Goal: Information Seeking & Learning: Check status

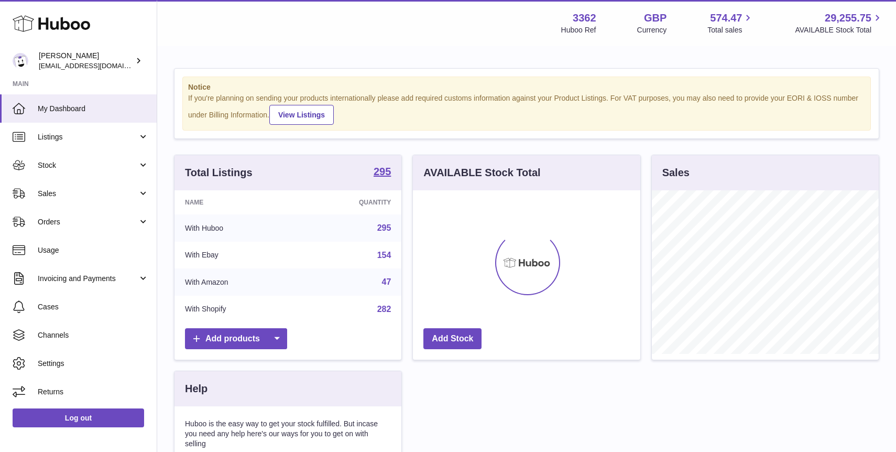
scroll to position [164, 227]
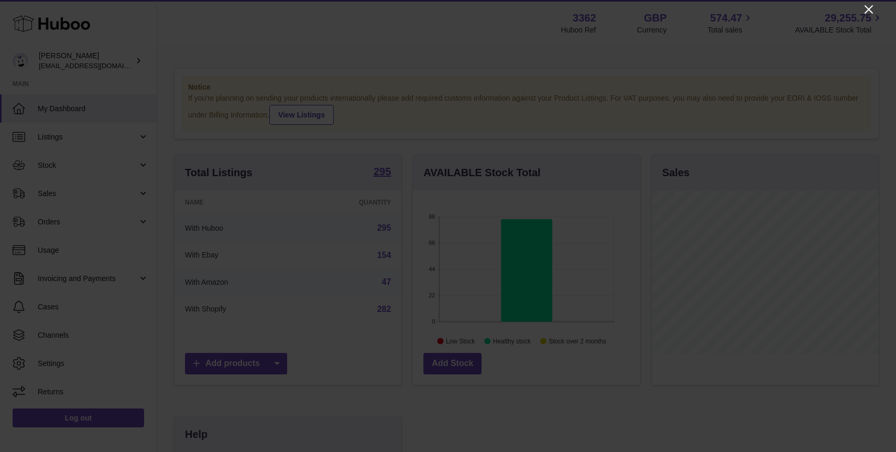
click at [868, 10] on icon "Close" at bounding box center [869, 9] width 13 height 13
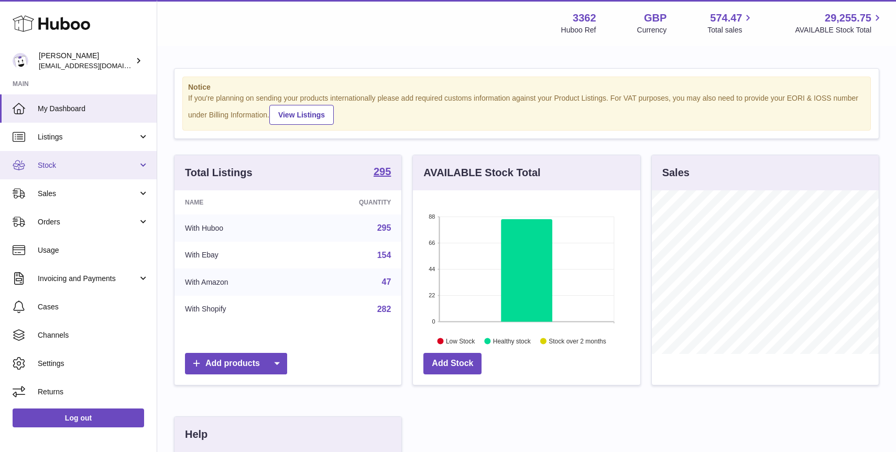
click at [84, 178] on link "Stock" at bounding box center [78, 165] width 157 height 28
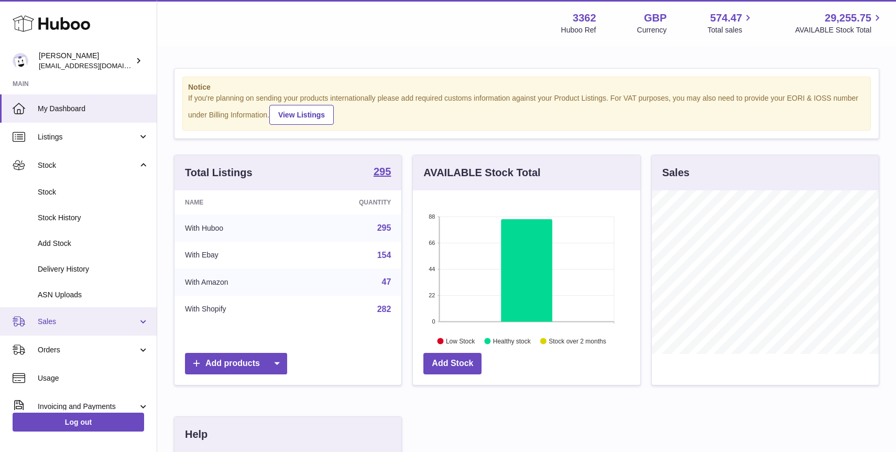
click at [119, 321] on span "Sales" at bounding box center [88, 322] width 100 height 10
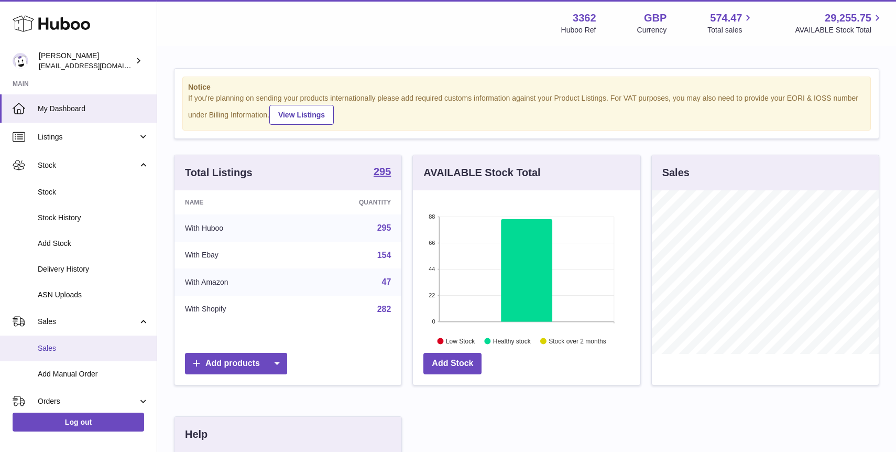
click at [90, 356] on link "Sales" at bounding box center [78, 348] width 157 height 26
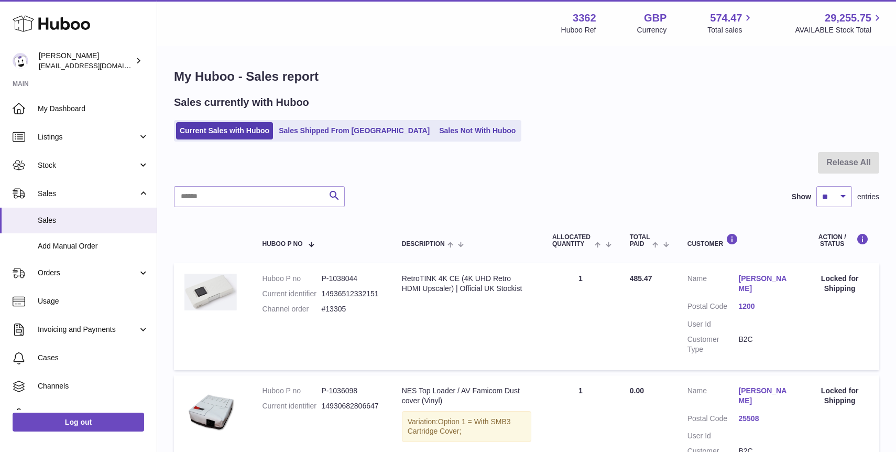
click at [331, 117] on div "Sales currently with Huboo Current Sales with Huboo Sales Shipped From Huboo Sa…" at bounding box center [526, 118] width 705 height 46
click at [335, 136] on link "Sales Shipped From [GEOGRAPHIC_DATA]" at bounding box center [354, 130] width 158 height 17
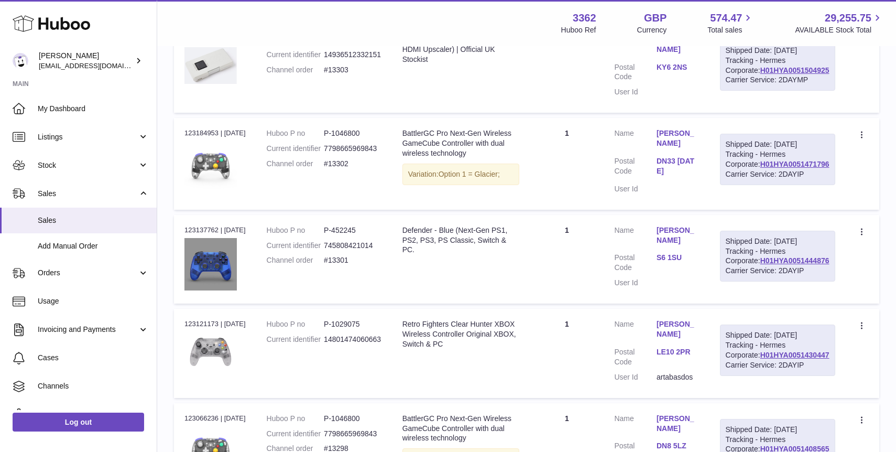
scroll to position [514, 0]
